Goal: Task Accomplishment & Management: Manage account settings

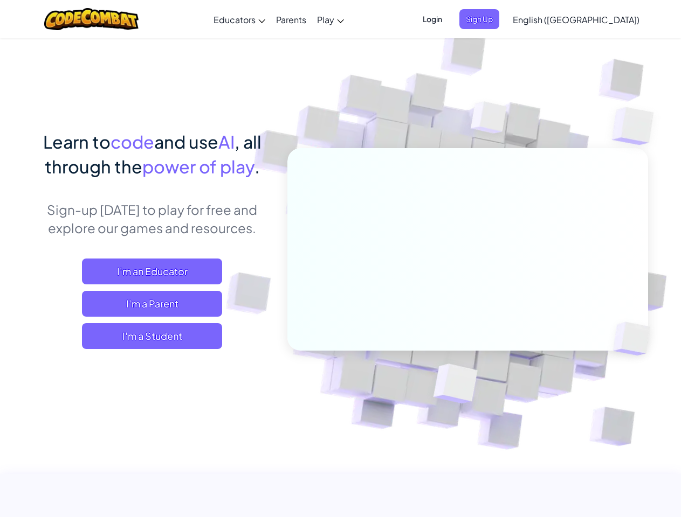
click at [448, 19] on span "Login" at bounding box center [432, 19] width 32 height 20
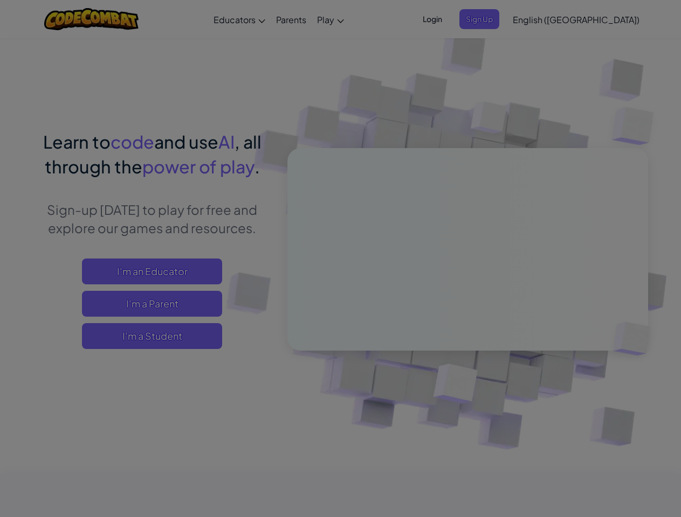
click at [0, 0] on input "Email or Username :" at bounding box center [0, 0] width 0 height 0
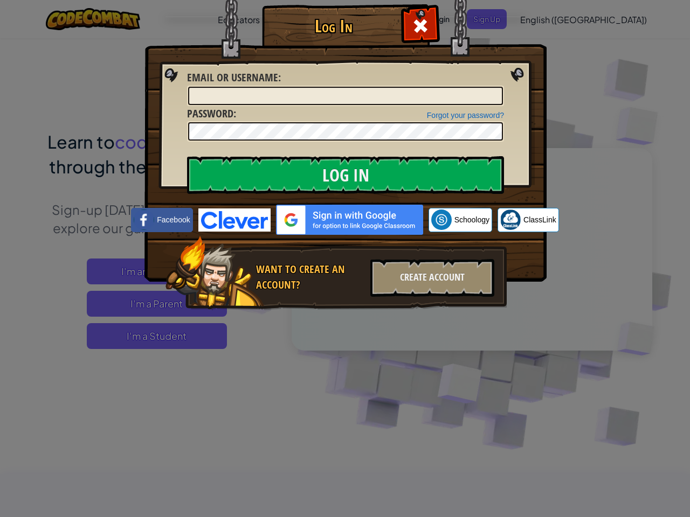
click at [545, 19] on div "Log In Unknown Error Email or Username : Forgot your password? Password : Log I…" at bounding box center [345, 258] width 690 height 517
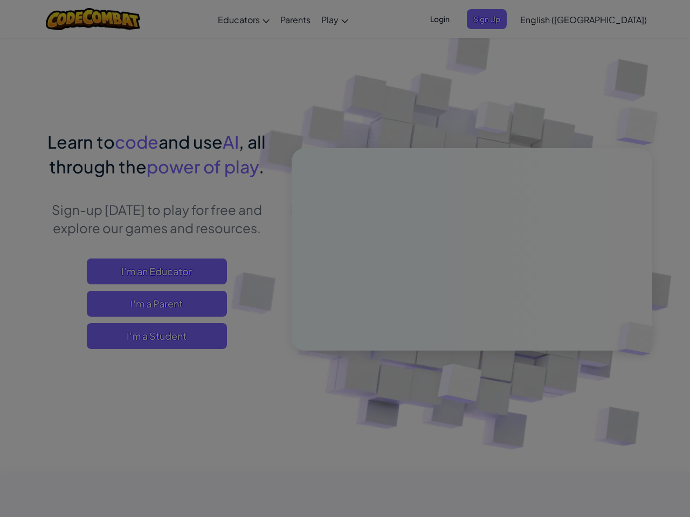
click at [545, 19] on div "Log In Unknown Error Email or Username : Forgot your password? Password : Log I…" at bounding box center [345, 258] width 690 height 517
click at [602, 19] on div at bounding box center [345, 258] width 690 height 517
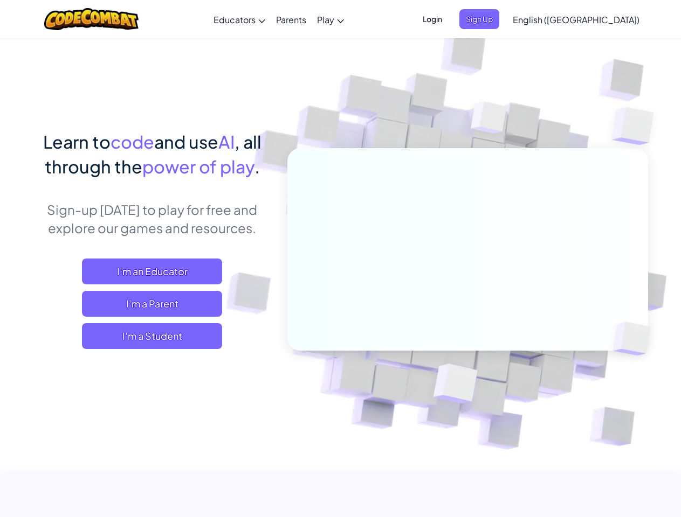
click at [152, 336] on span "I'm a Student" at bounding box center [152, 336] width 140 height 26
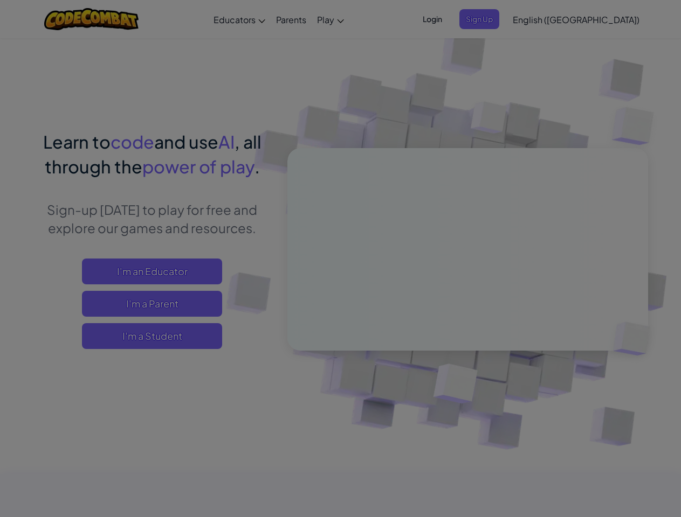
click at [0, 0] on div "Have a Class Code? Yes, I have a Class Code! Enter it here: Continue No, I don'…" at bounding box center [0, 0] width 0 height 0
